Goal: Find specific page/section

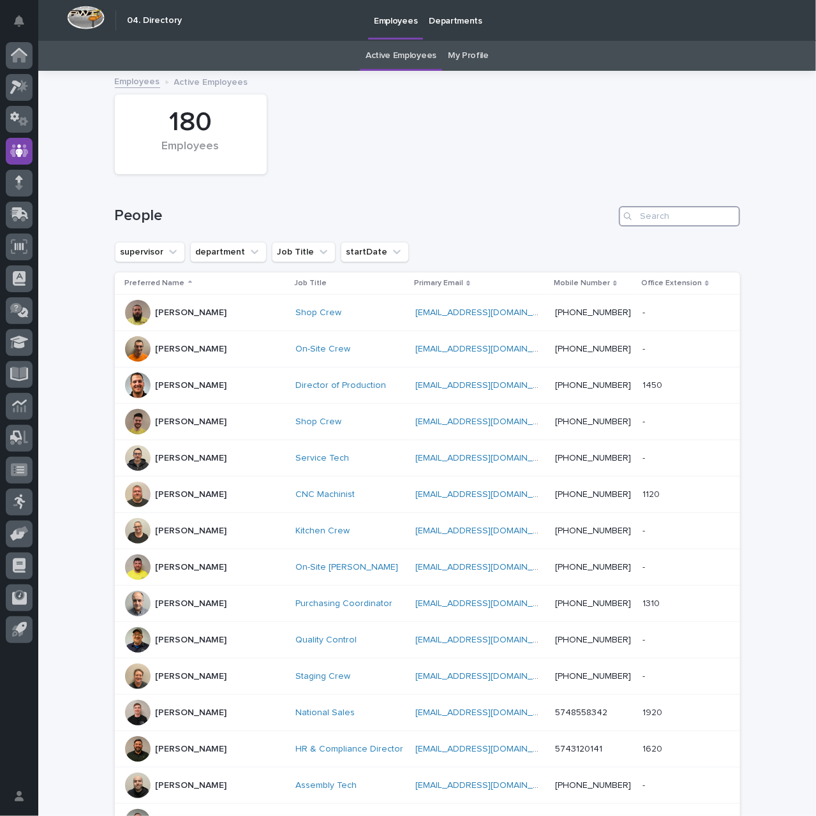
click at [656, 212] on input "Search" at bounding box center [679, 216] width 121 height 20
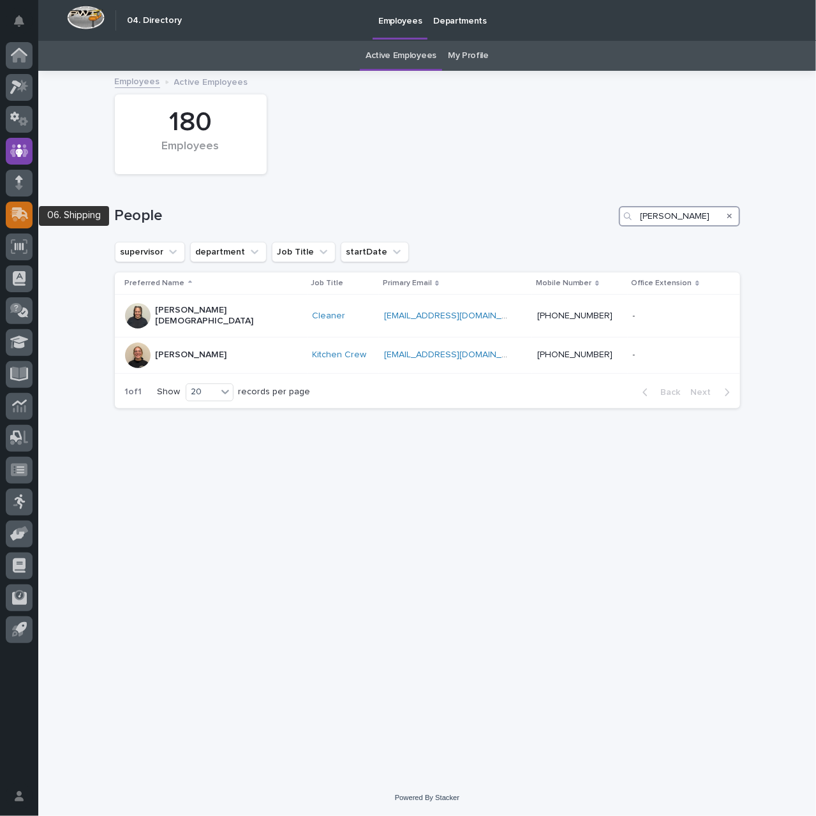
type input "[PERSON_NAME]"
click at [26, 216] on icon at bounding box center [20, 213] width 17 height 12
